Goal: Task Accomplishment & Management: Manage account settings

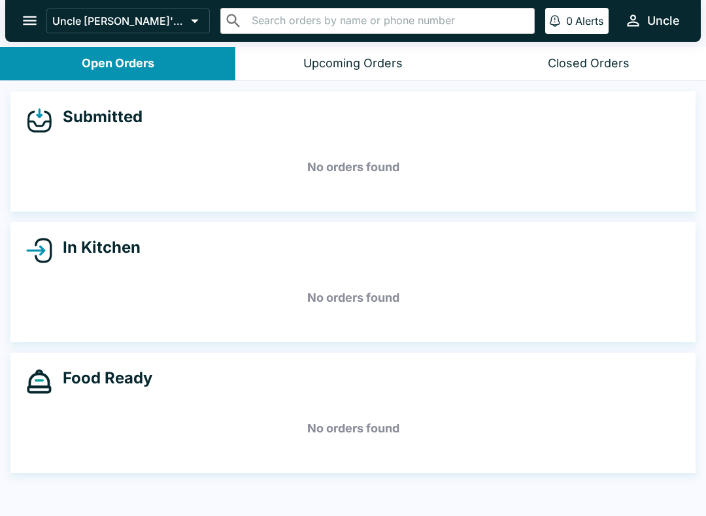
click at [30, 4] on button "open drawer" at bounding box center [29, 20] width 33 height 33
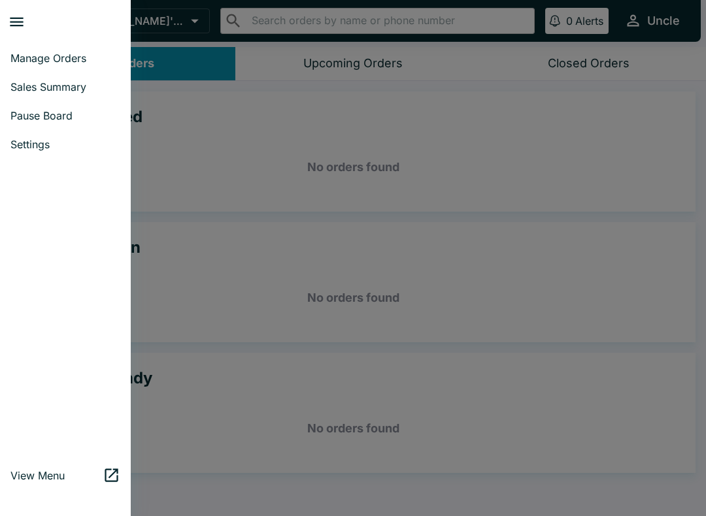
click at [77, 107] on link "Pause Board" at bounding box center [65, 115] width 131 height 29
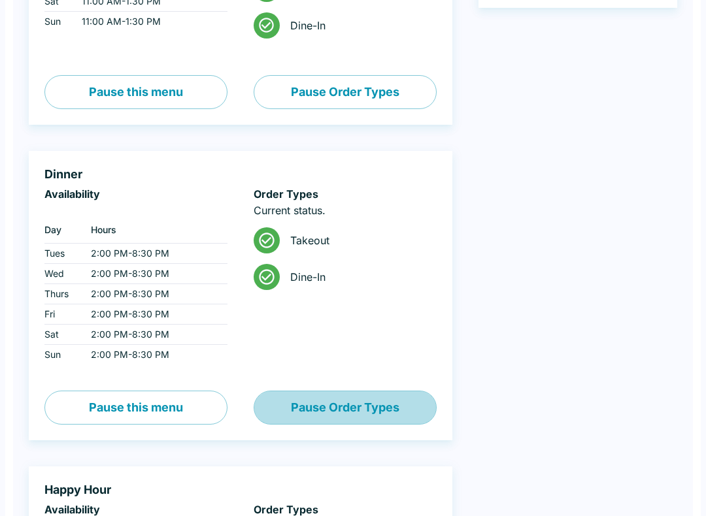
click at [350, 412] on button "Pause Order Types" at bounding box center [345, 409] width 183 height 34
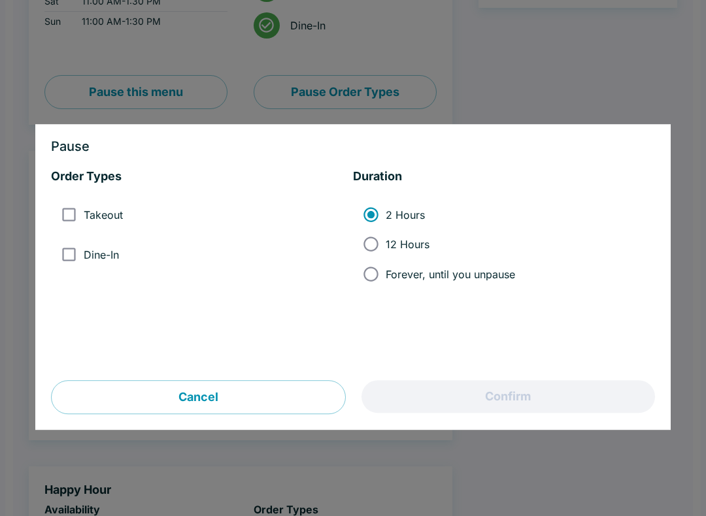
click at [367, 247] on input "12 Hours" at bounding box center [370, 244] width 29 height 29
radio input "true"
click at [267, 394] on button "Cancel" at bounding box center [198, 397] width 295 height 34
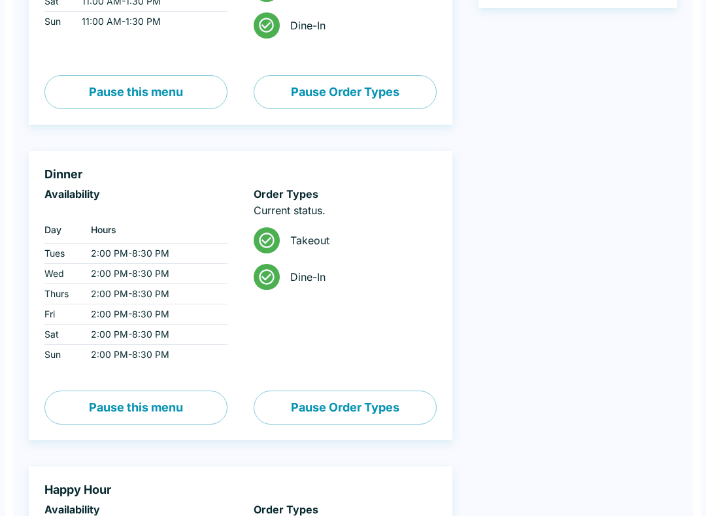
click at [154, 414] on button "Pause this menu" at bounding box center [135, 408] width 183 height 34
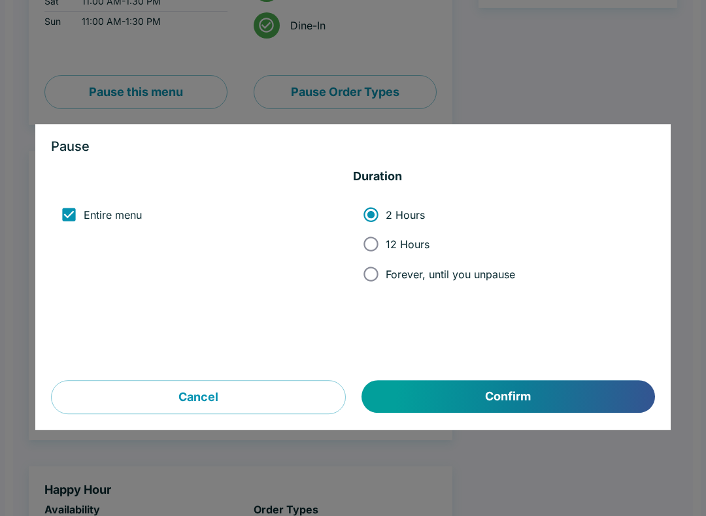
click at [369, 244] on input "12 Hours" at bounding box center [370, 244] width 29 height 29
radio input "true"
click at [467, 398] on button "Confirm" at bounding box center [509, 396] width 294 height 33
